Goal: Information Seeking & Learning: Learn about a topic

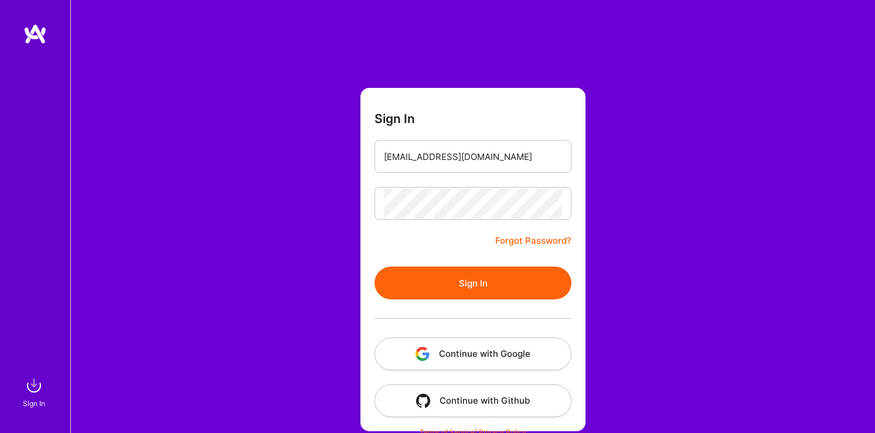
click at [448, 278] on button "Sign In" at bounding box center [473, 283] width 197 height 33
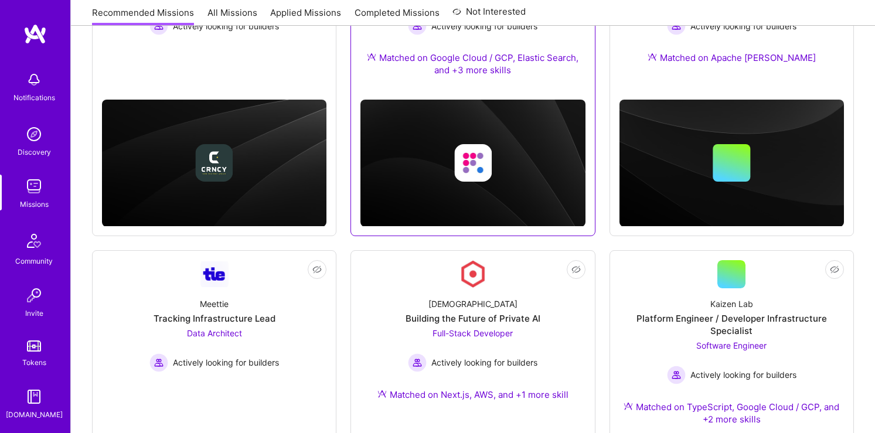
scroll to position [464, 0]
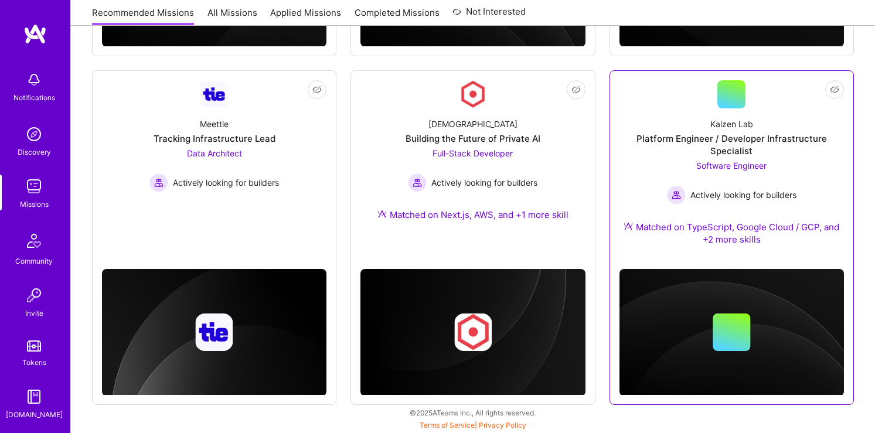
click at [681, 166] on div "Software Engineer Actively looking for builders" at bounding box center [732, 181] width 130 height 45
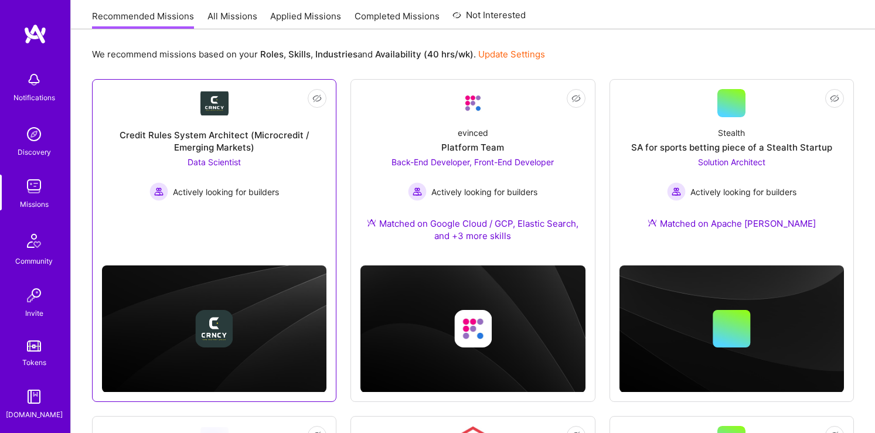
scroll to position [117, 0]
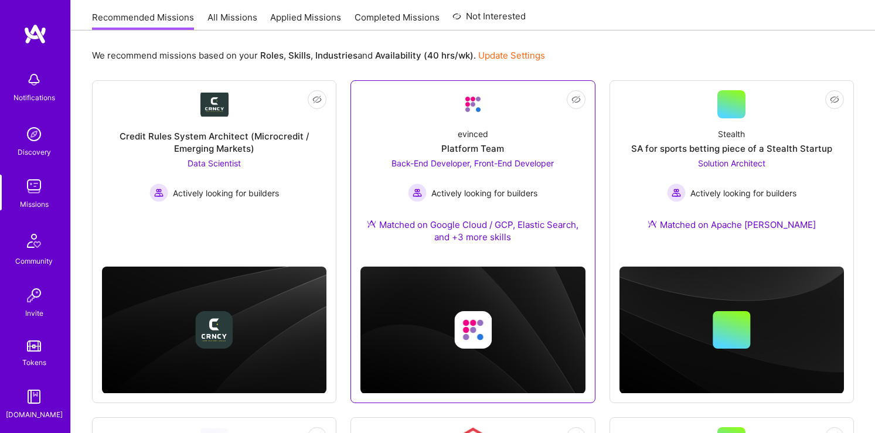
click at [500, 167] on span "Back-End Developer, Front-End Developer" at bounding box center [473, 163] width 162 height 10
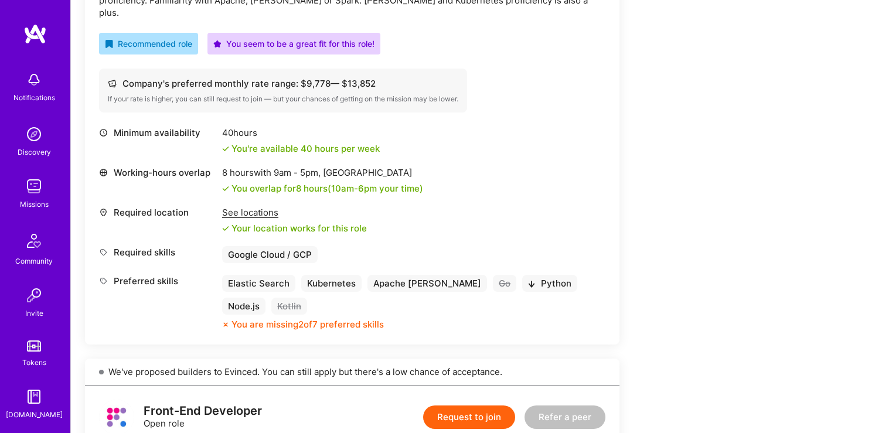
scroll to position [414, 0]
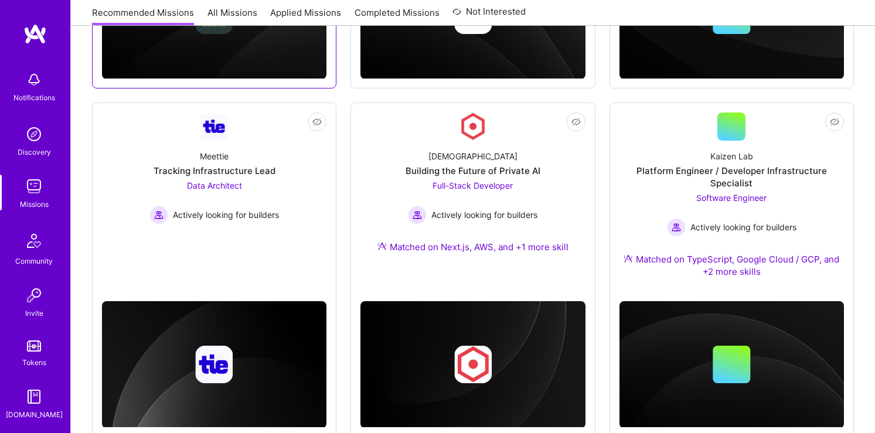
scroll to position [441, 0]
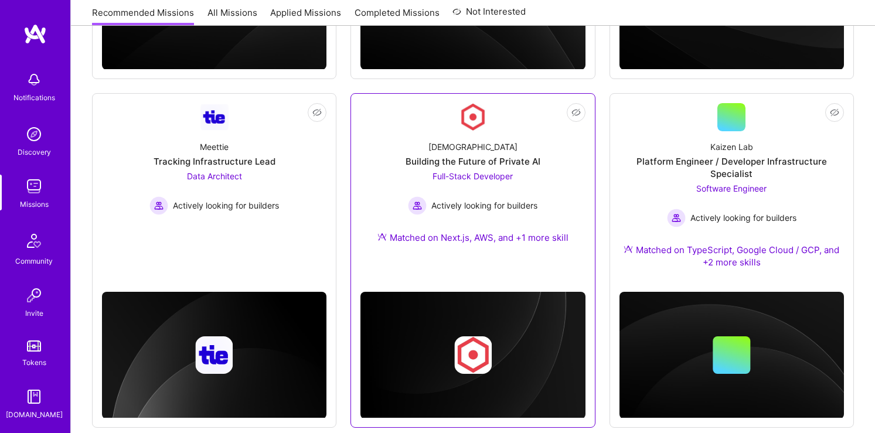
click at [400, 152] on div "[DEMOGRAPHIC_DATA] Building the Future of Private AI Full-Stack Developer Activ…" at bounding box center [473, 194] width 225 height 127
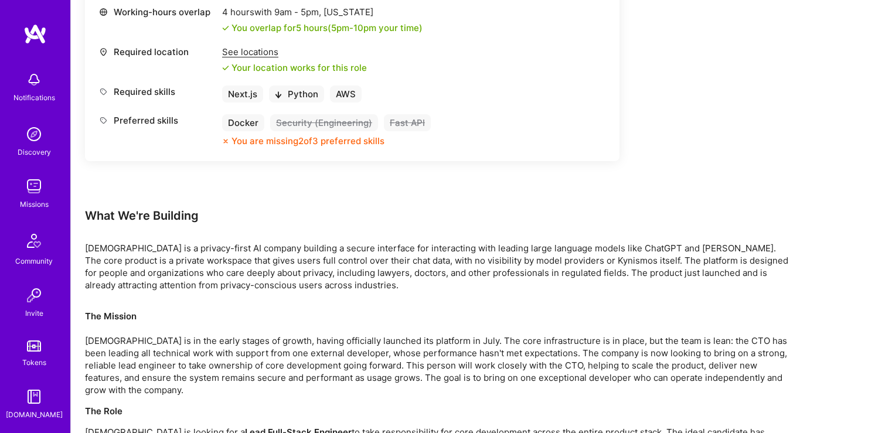
scroll to position [559, 0]
